Goal: Transaction & Acquisition: Purchase product/service

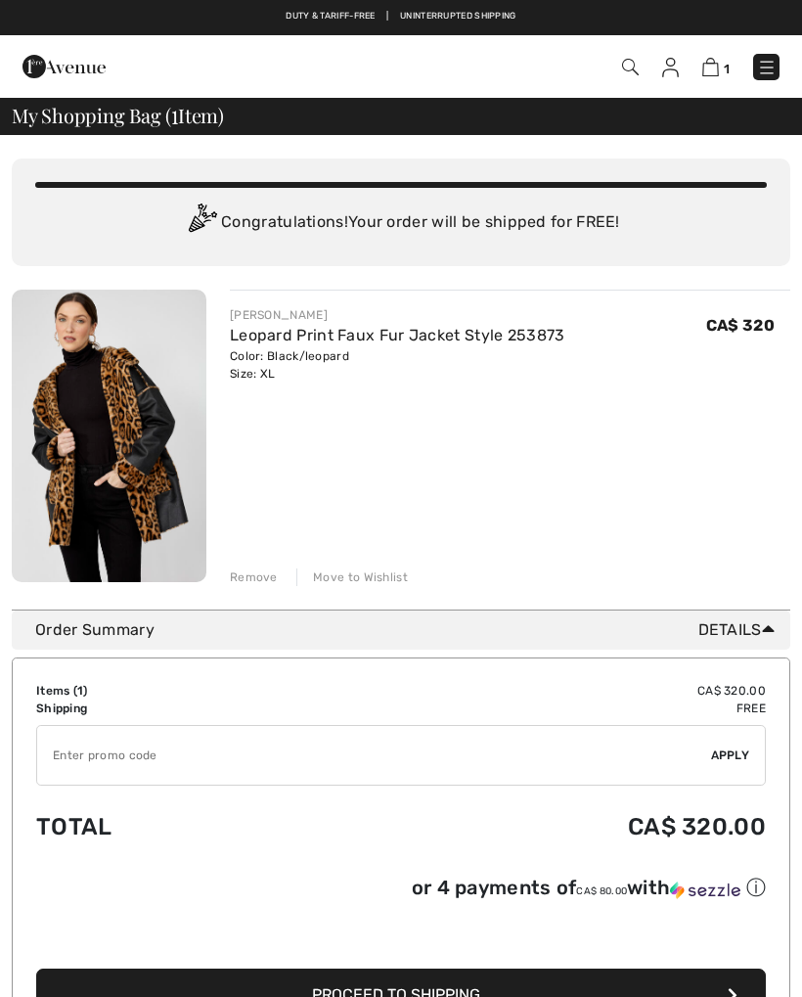
click at [709, 72] on img at bounding box center [710, 67] width 17 height 19
click at [669, 70] on img at bounding box center [670, 68] width 17 height 20
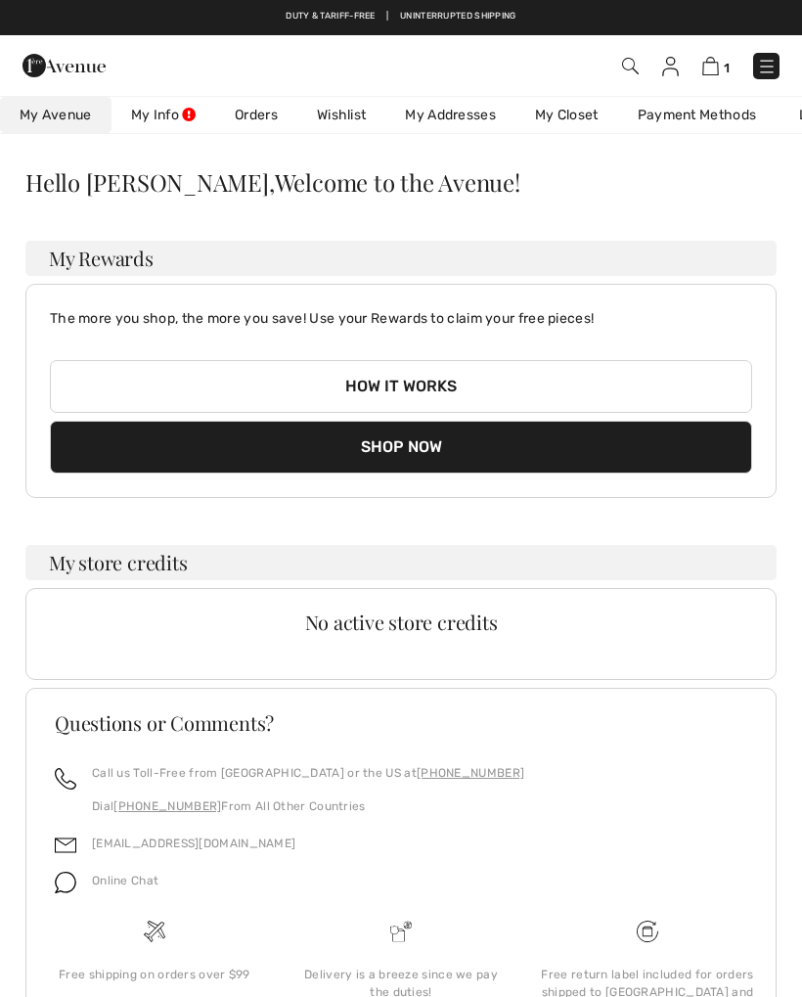
click at [630, 60] on img at bounding box center [630, 66] width 17 height 17
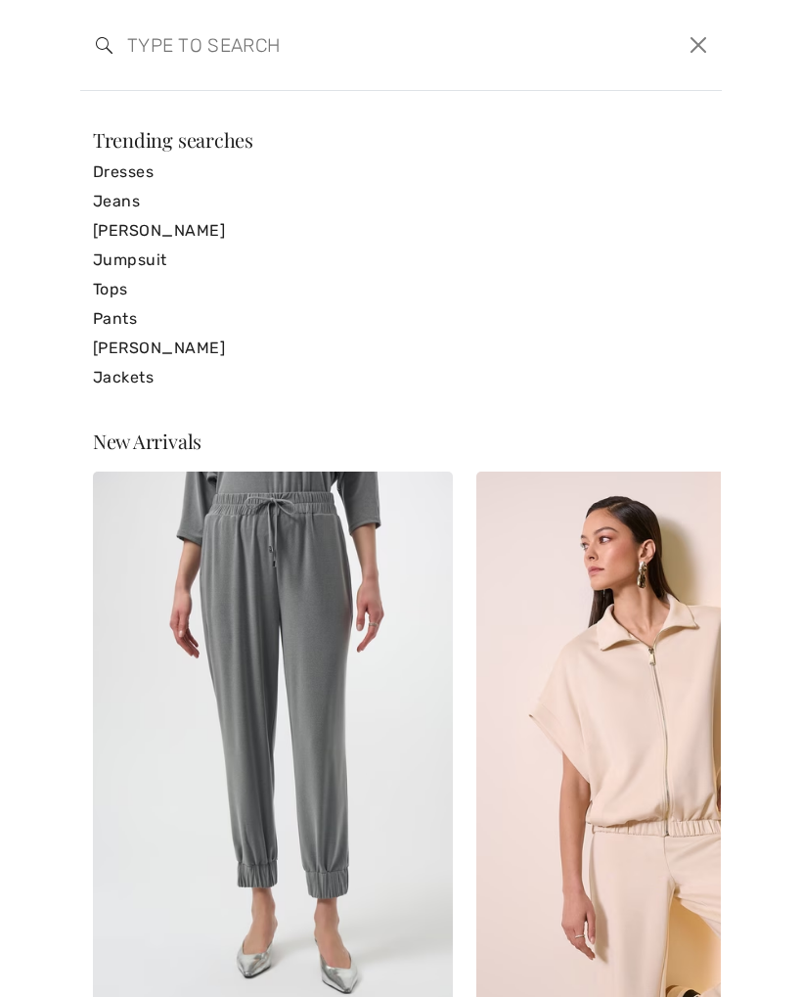
click at [701, 48] on button "Close" at bounding box center [699, 44] width 30 height 31
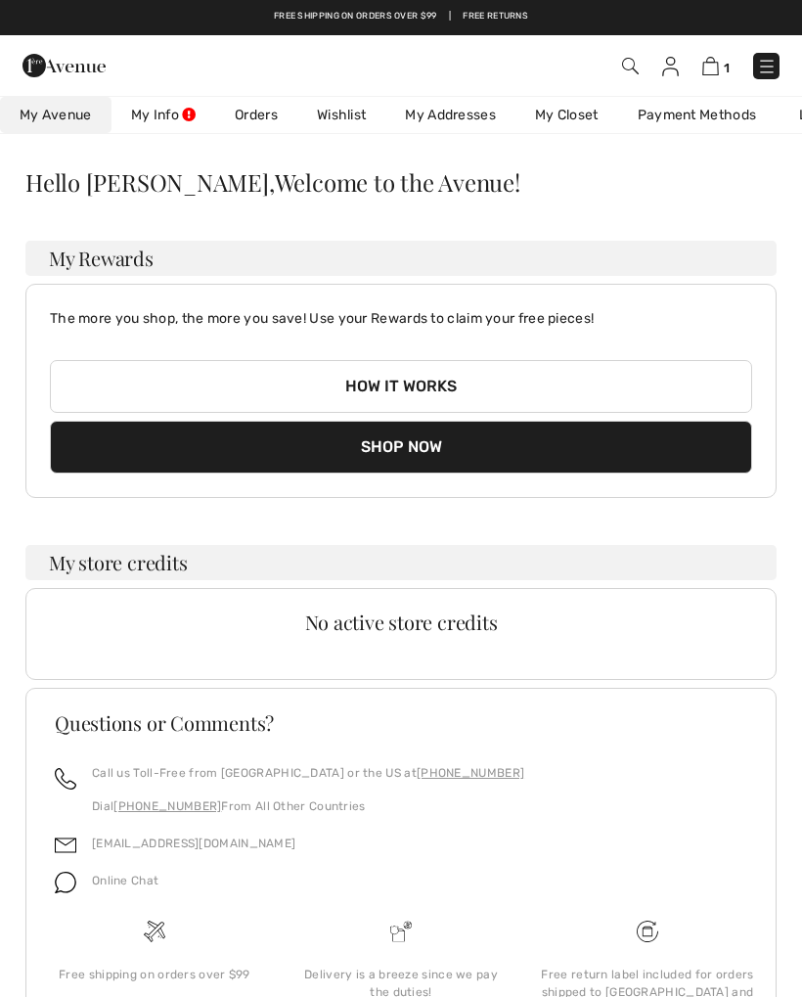
click at [672, 73] on img at bounding box center [670, 67] width 17 height 20
click at [669, 73] on img at bounding box center [670, 67] width 17 height 20
click at [671, 60] on img at bounding box center [670, 67] width 17 height 20
click at [681, 55] on span "1" at bounding box center [564, 66] width 429 height 26
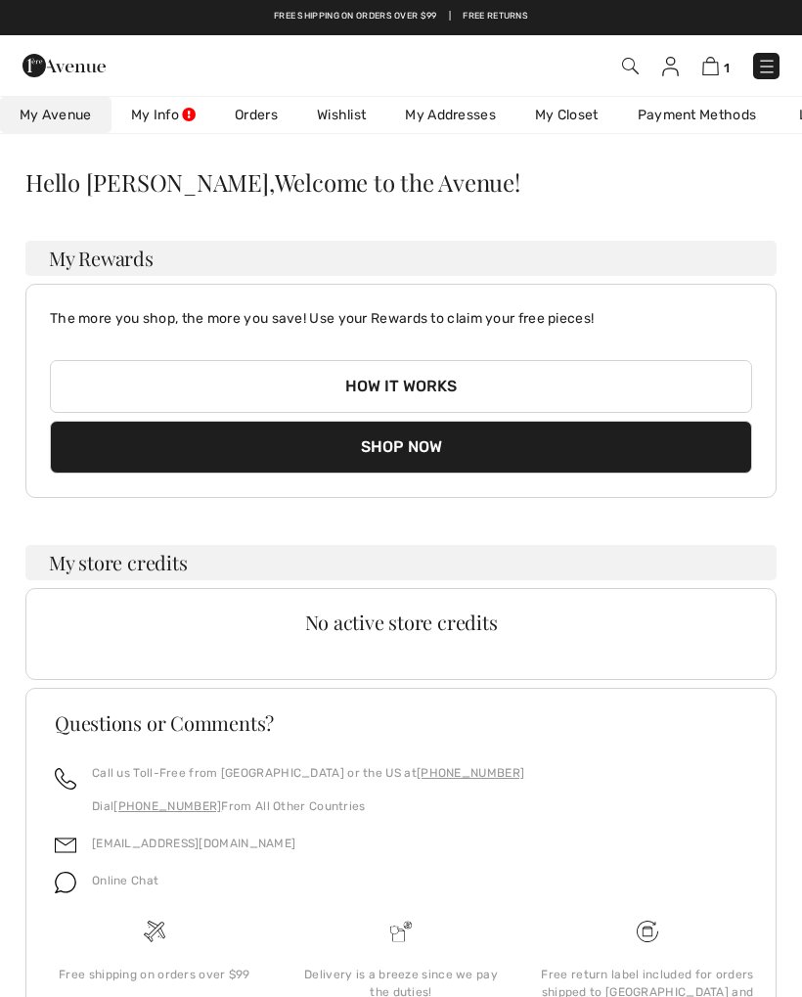
click at [633, 42] on div "1 Checkout Hi, Penny!" at bounding box center [401, 65] width 802 height 61
click at [632, 64] on img at bounding box center [630, 66] width 17 height 17
click at [68, 127] on link "My Avenue" at bounding box center [56, 115] width 112 height 36
click at [756, 78] on link at bounding box center [766, 66] width 26 height 26
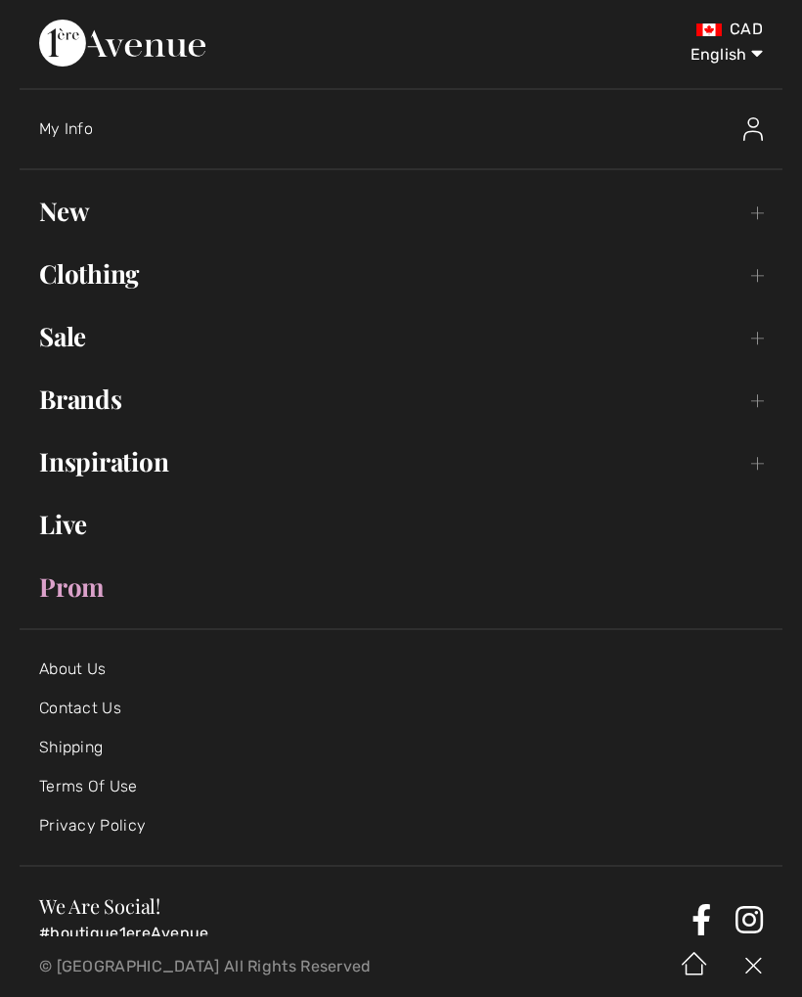
click at [115, 403] on link "Brands Open submenu" at bounding box center [401, 399] width 763 height 43
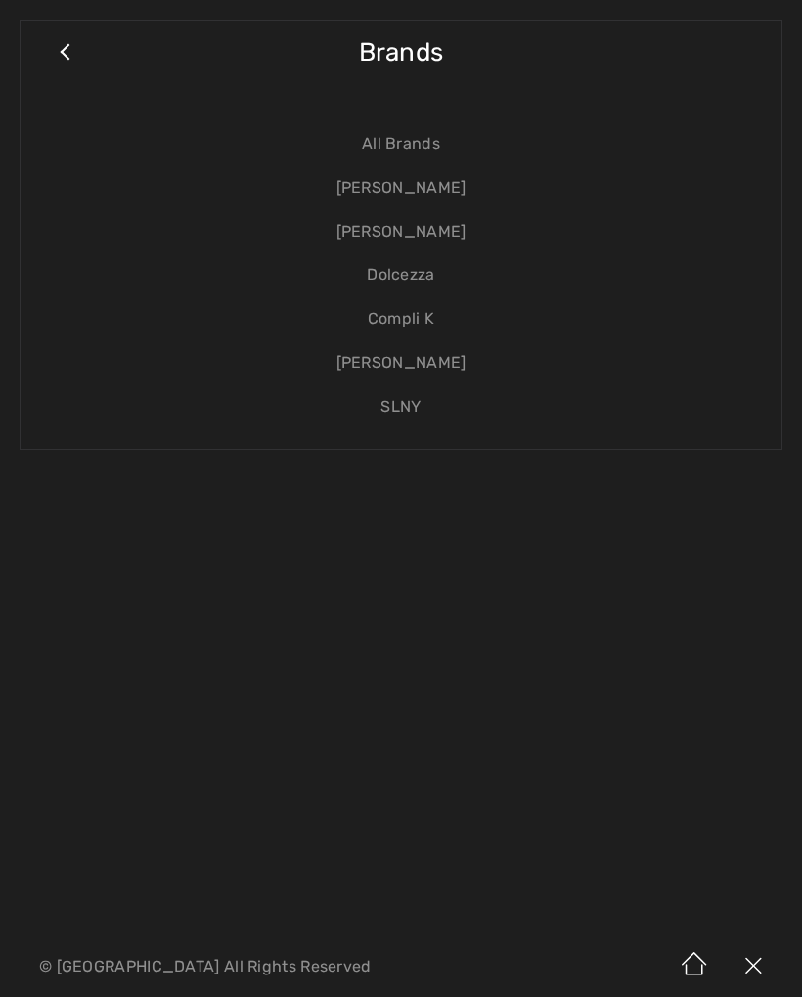
click at [402, 282] on link "Dolcezza" at bounding box center [401, 275] width 722 height 44
click at [408, 265] on link "Dolcezza" at bounding box center [401, 275] width 722 height 44
click at [418, 288] on link "Dolcezza" at bounding box center [401, 275] width 722 height 44
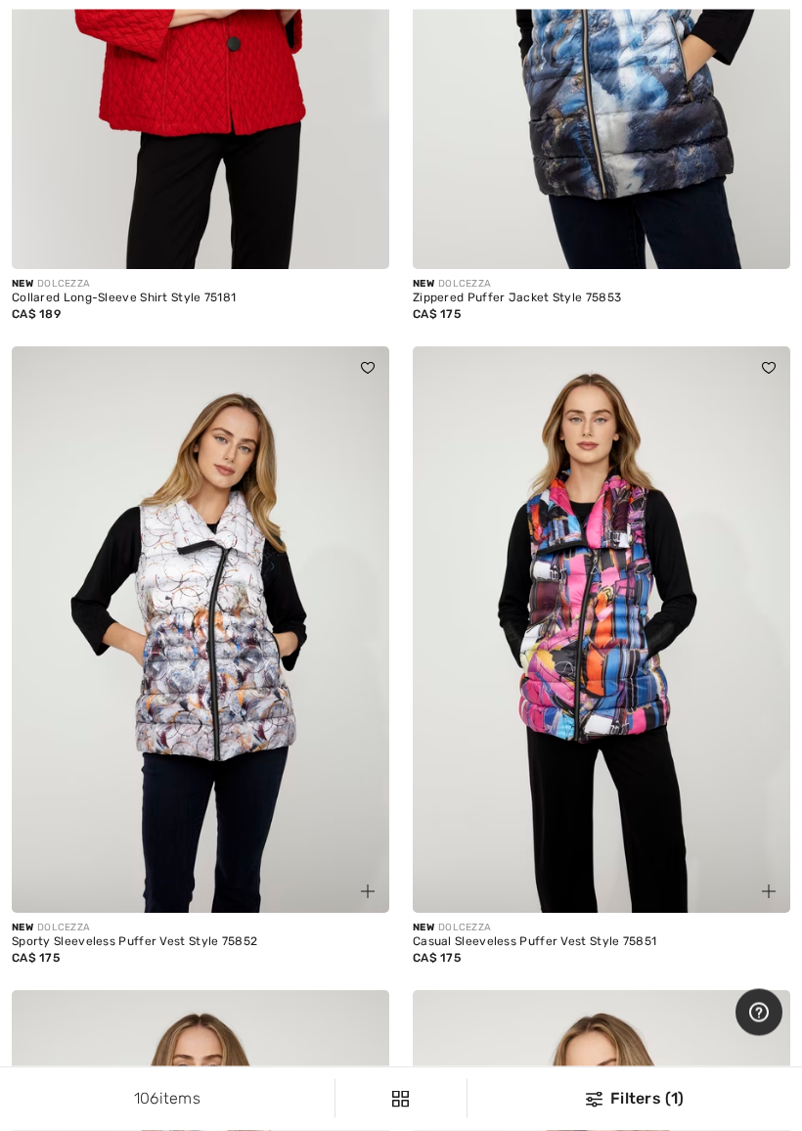
scroll to position [6311, 0]
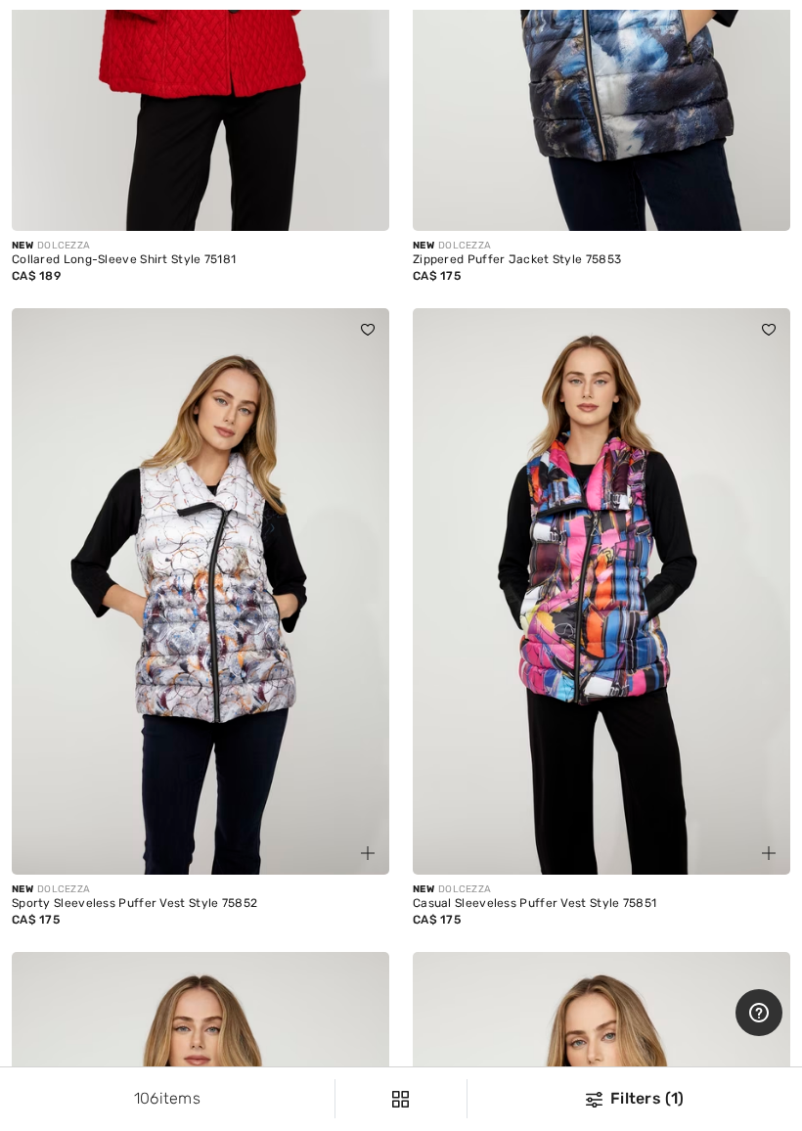
click at [722, 798] on img at bounding box center [602, 591] width 378 height 566
click at [758, 743] on img at bounding box center [602, 591] width 378 height 566
click at [766, 846] on img at bounding box center [769, 853] width 14 height 14
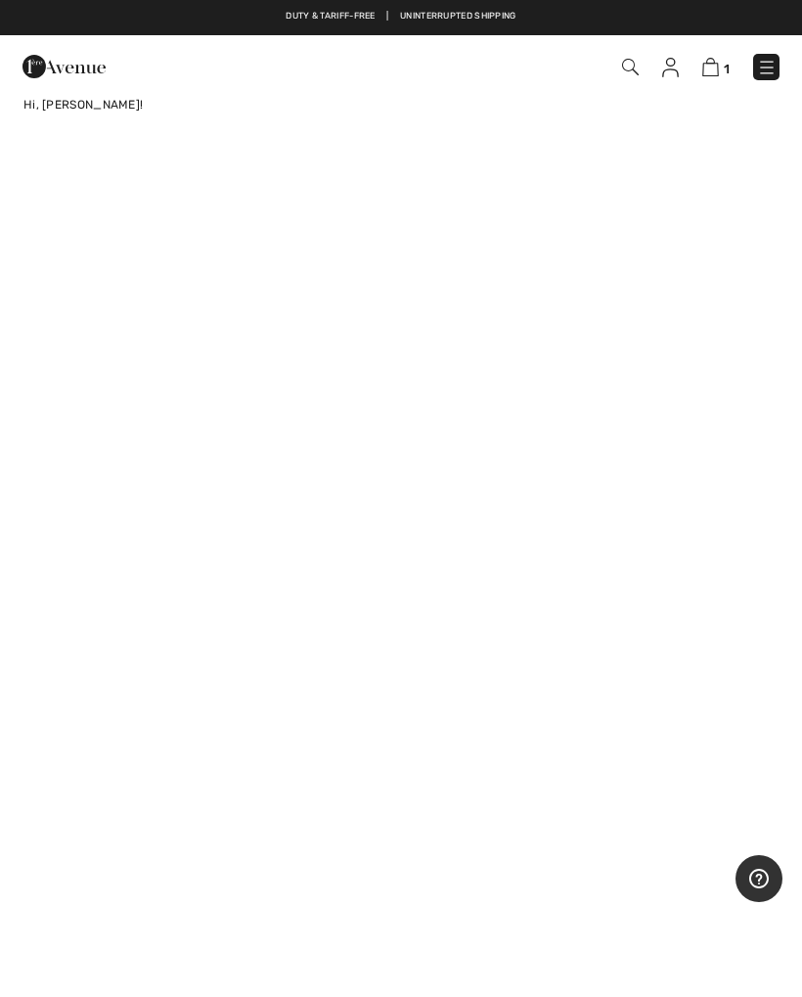
click at [767, 70] on img at bounding box center [767, 68] width 20 height 20
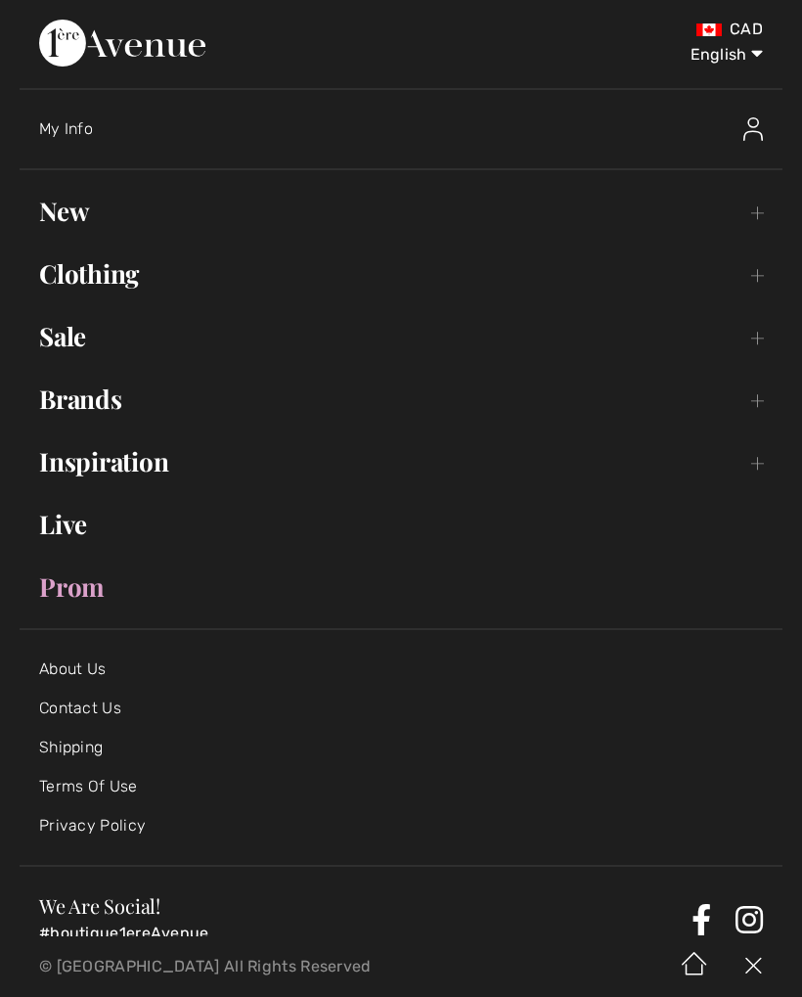
click at [172, 418] on link "Brands Open submenu" at bounding box center [401, 399] width 763 height 43
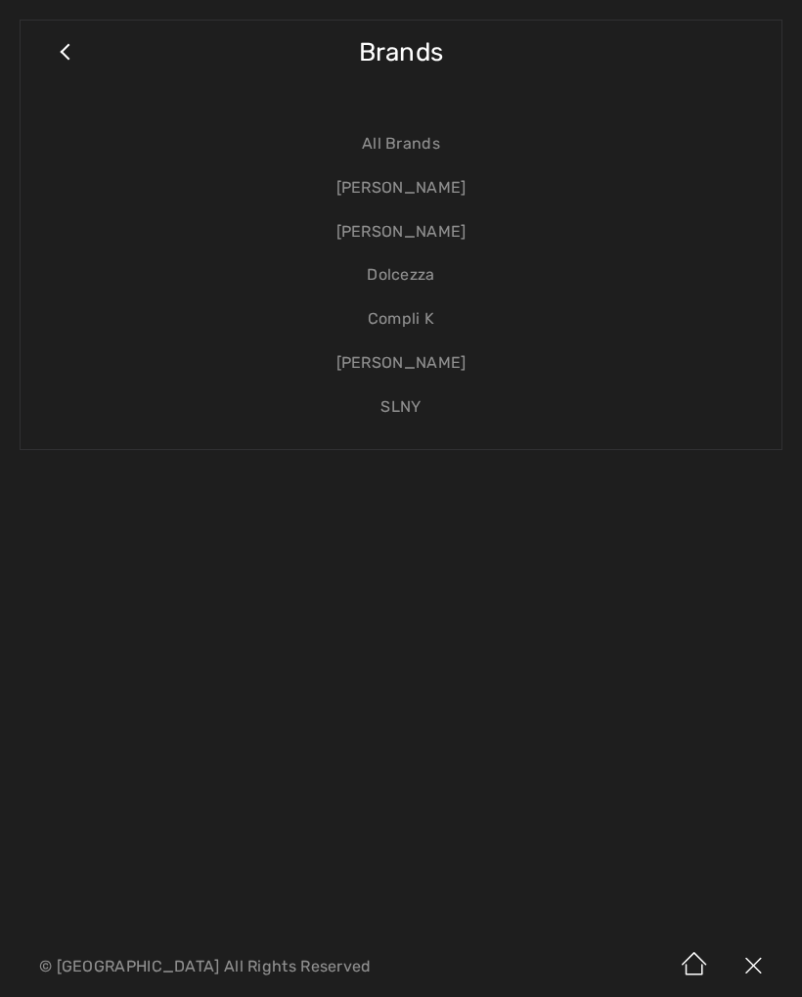
click at [406, 274] on link "Dolcezza" at bounding box center [401, 275] width 722 height 44
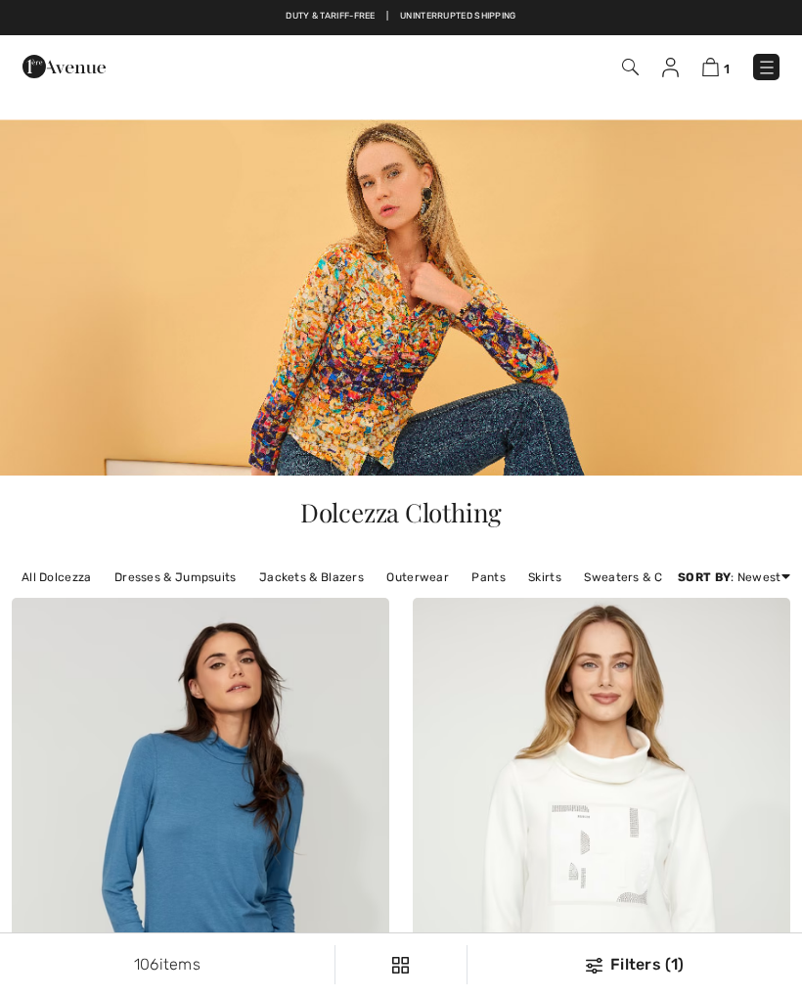
checkbox input "true"
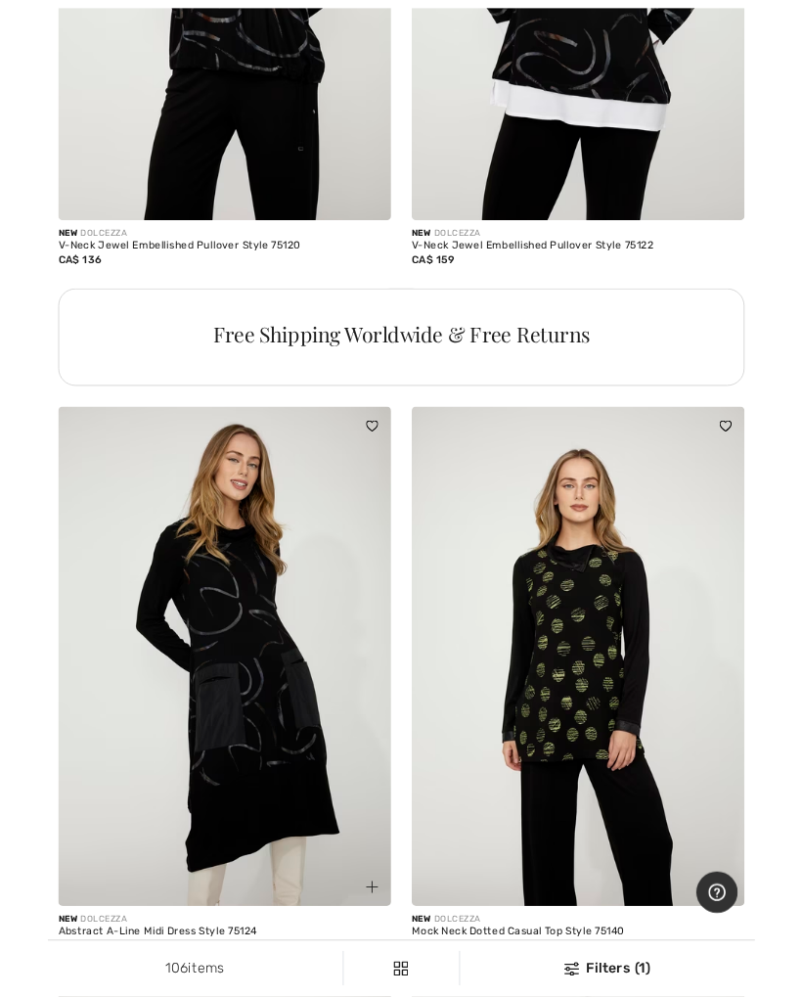
scroll to position [12375, 0]
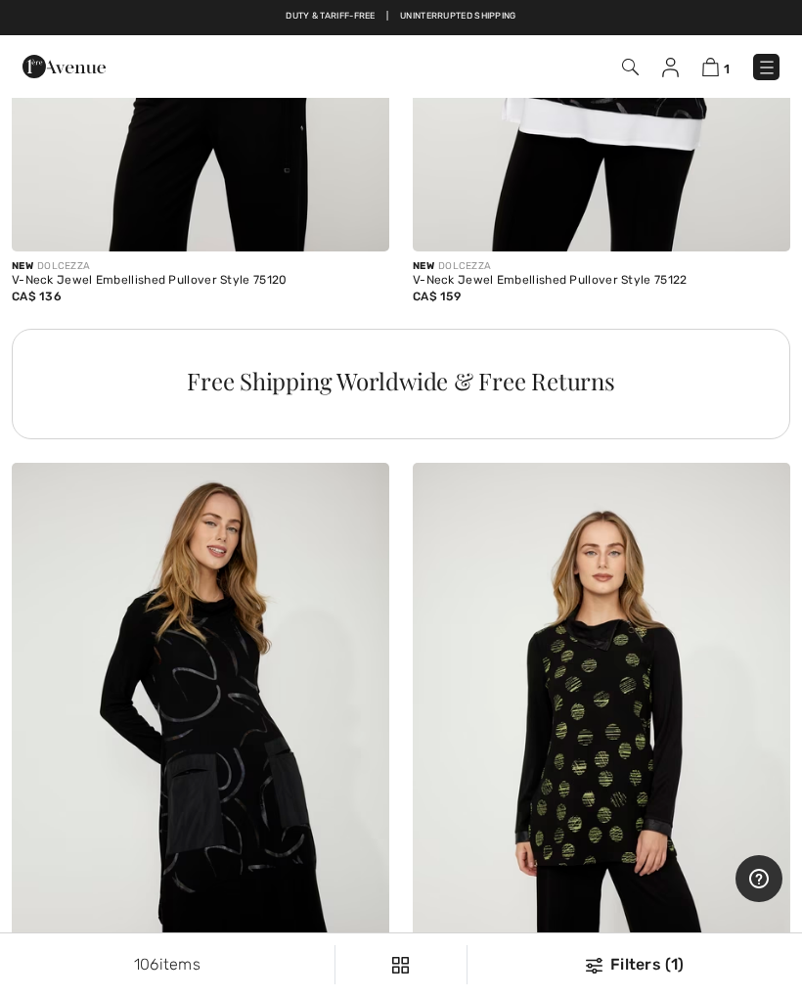
click at [658, 734] on img at bounding box center [602, 746] width 378 height 566
click at [665, 726] on img at bounding box center [602, 746] width 378 height 566
click at [643, 662] on img at bounding box center [602, 746] width 378 height 566
click at [645, 672] on img at bounding box center [602, 746] width 378 height 566
click at [640, 611] on img at bounding box center [602, 746] width 378 height 566
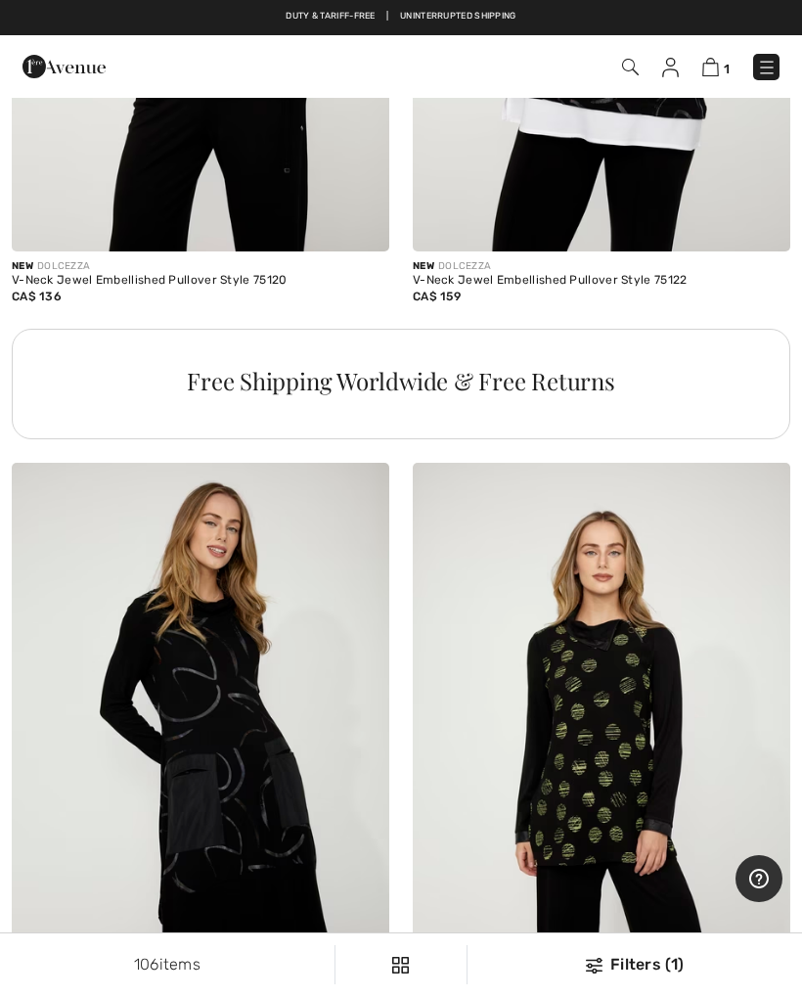
scroll to position [12697, 0]
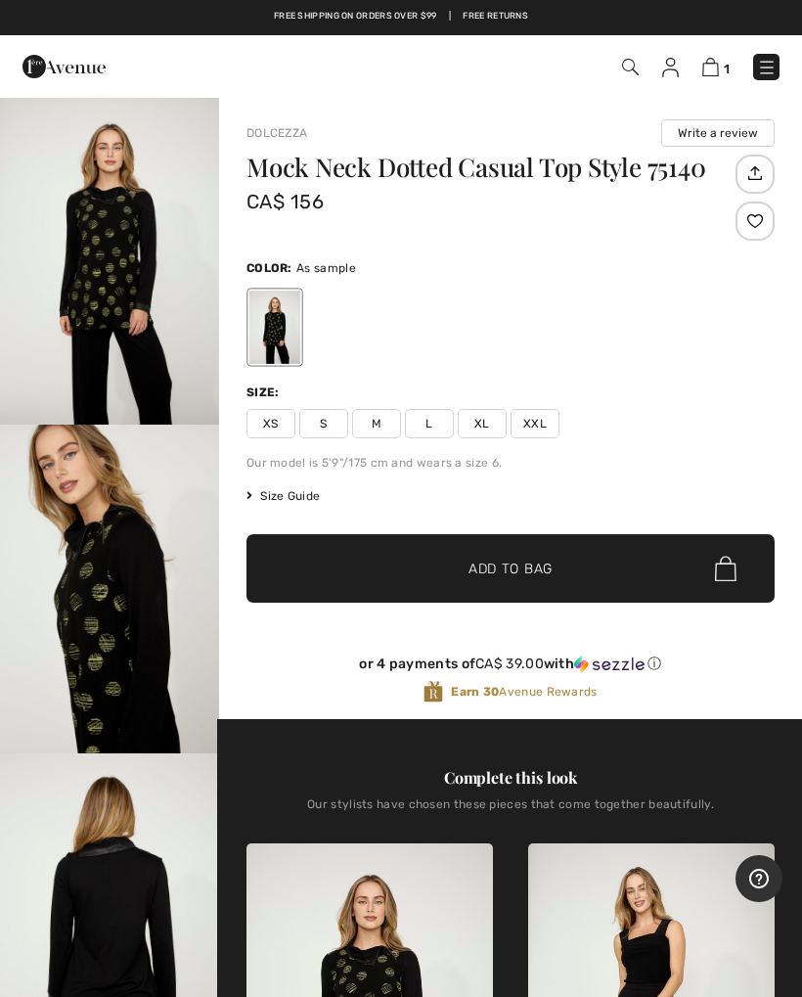
click at [120, 300] on img "1 / 4" at bounding box center [109, 260] width 219 height 329
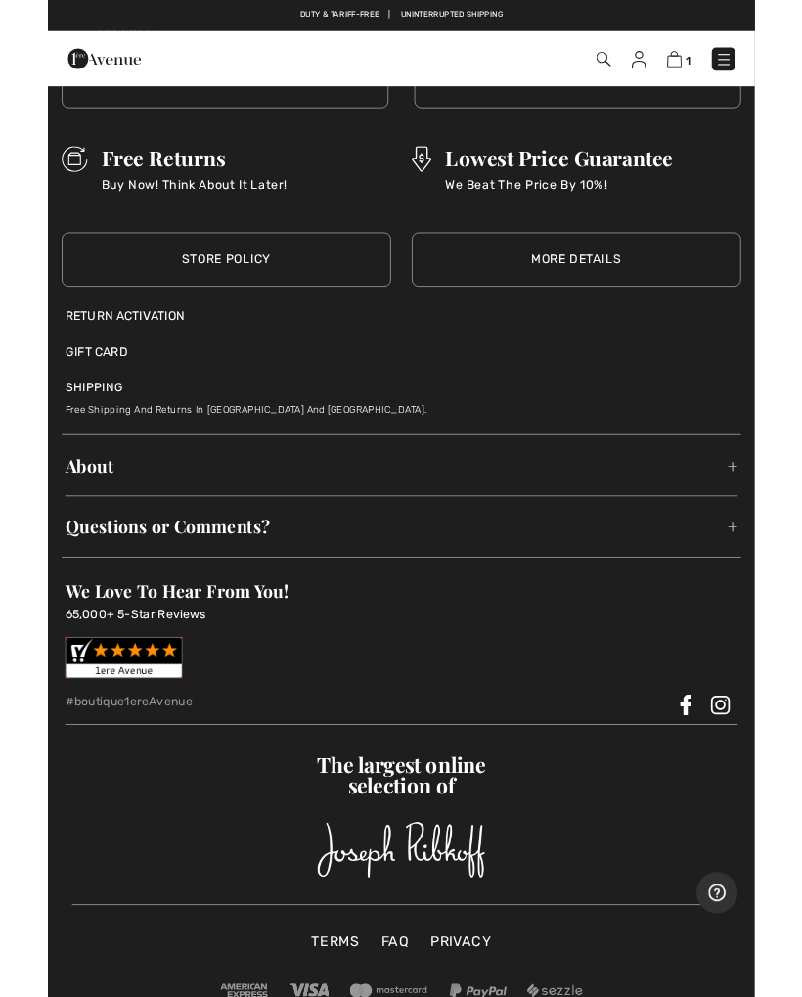
scroll to position [4077, 0]
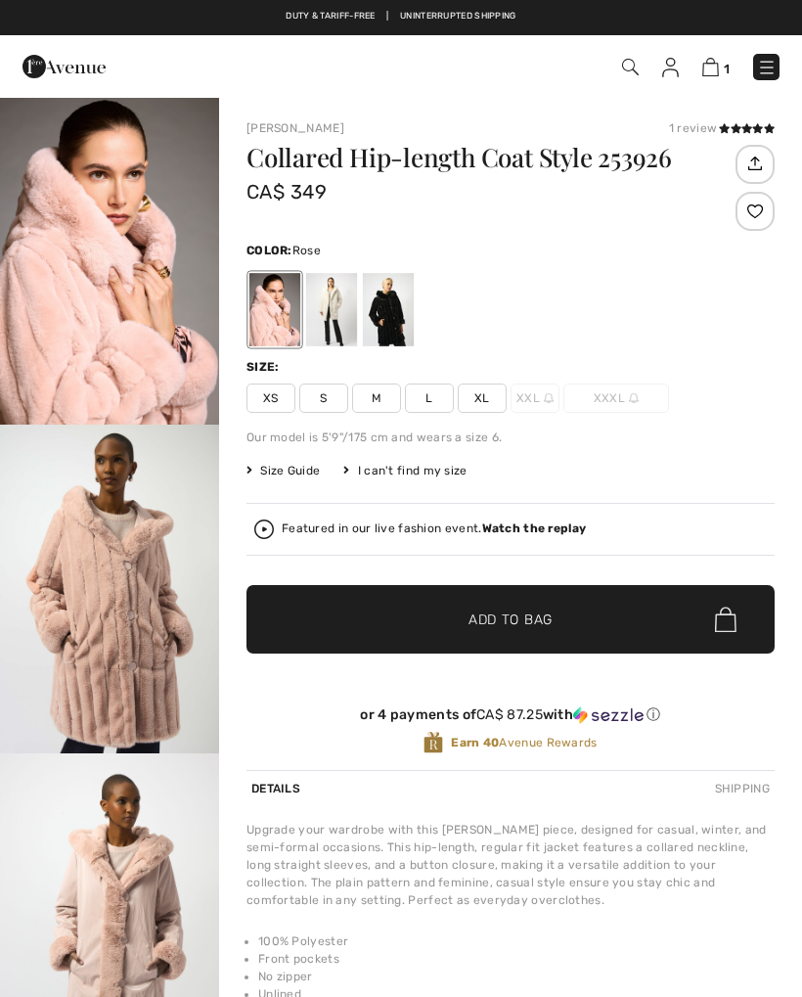
checkbox input "true"
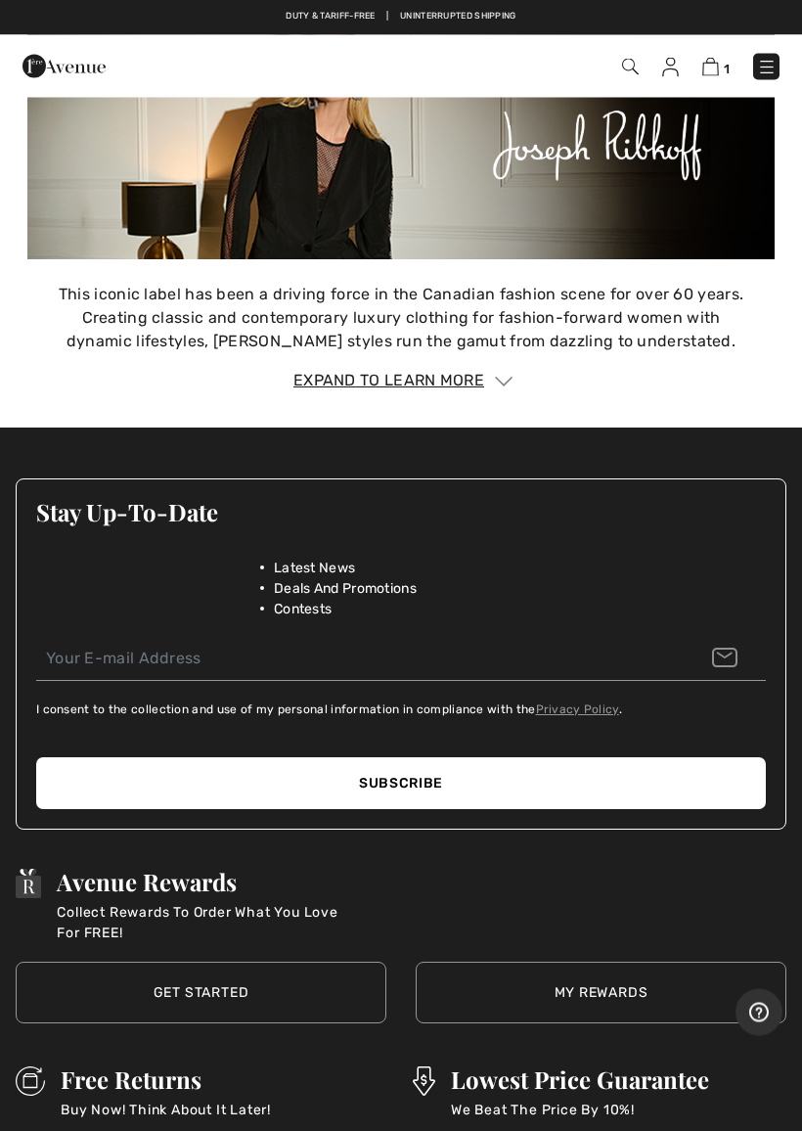
scroll to position [2920, 0]
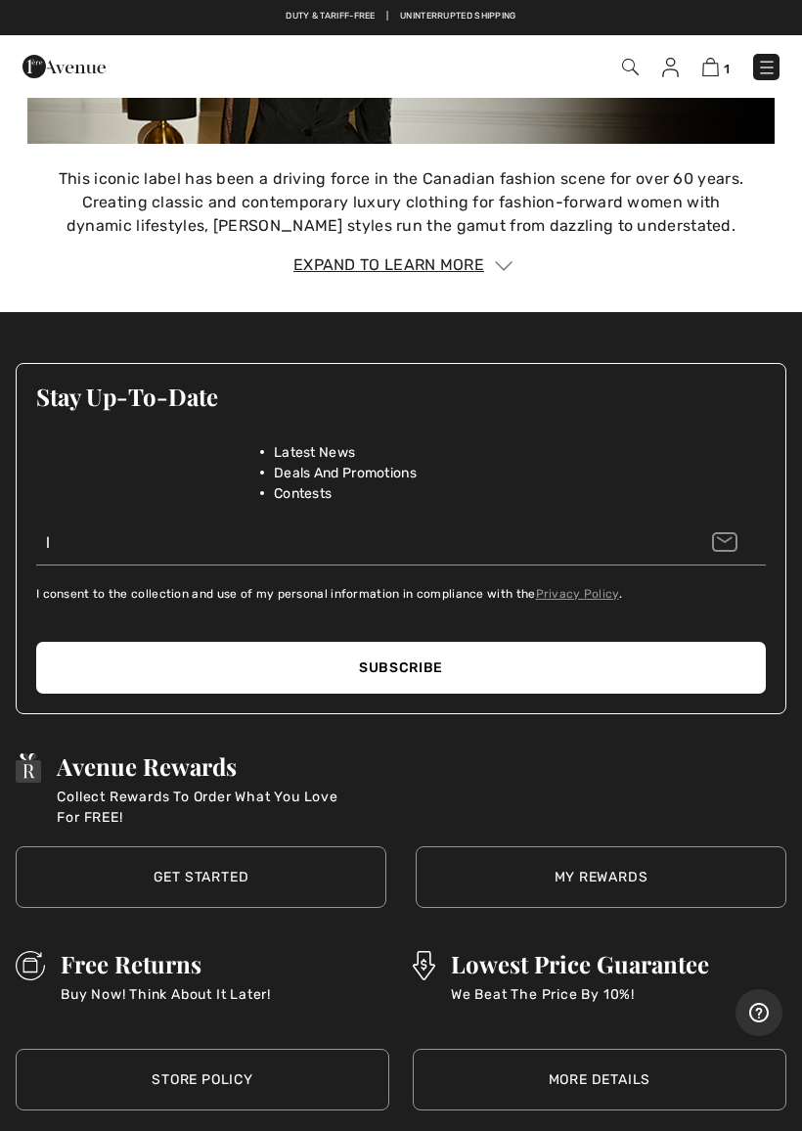
type input "l|"
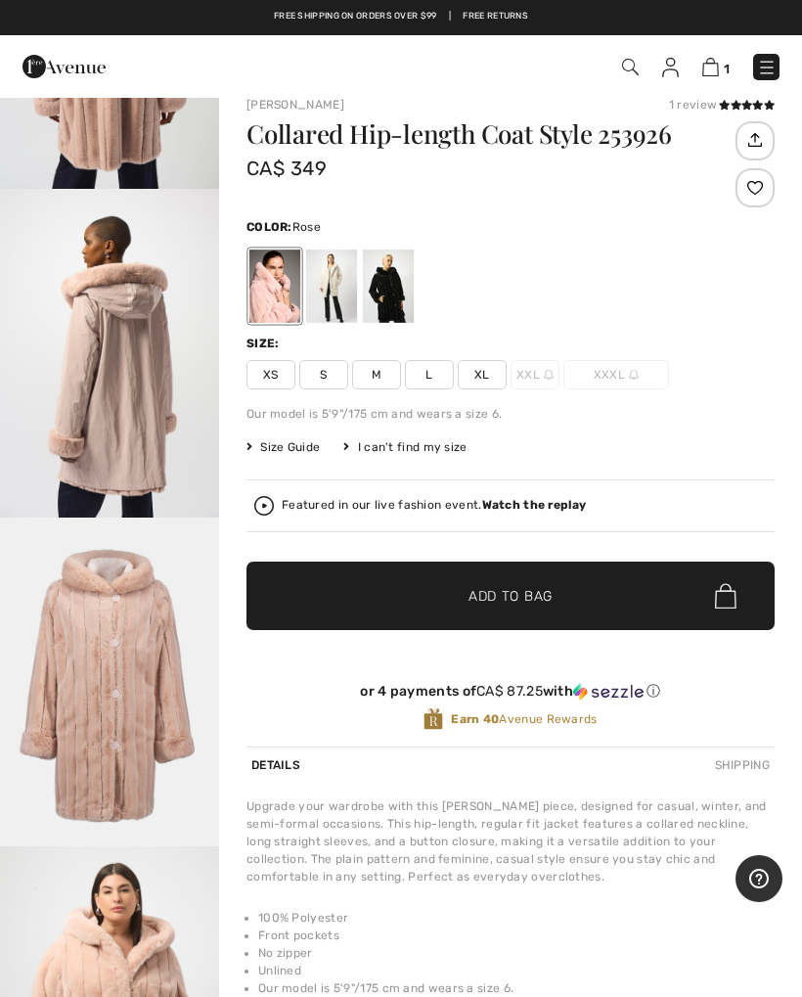
scroll to position [0, 0]
